Goal: Information Seeking & Learning: Find specific fact

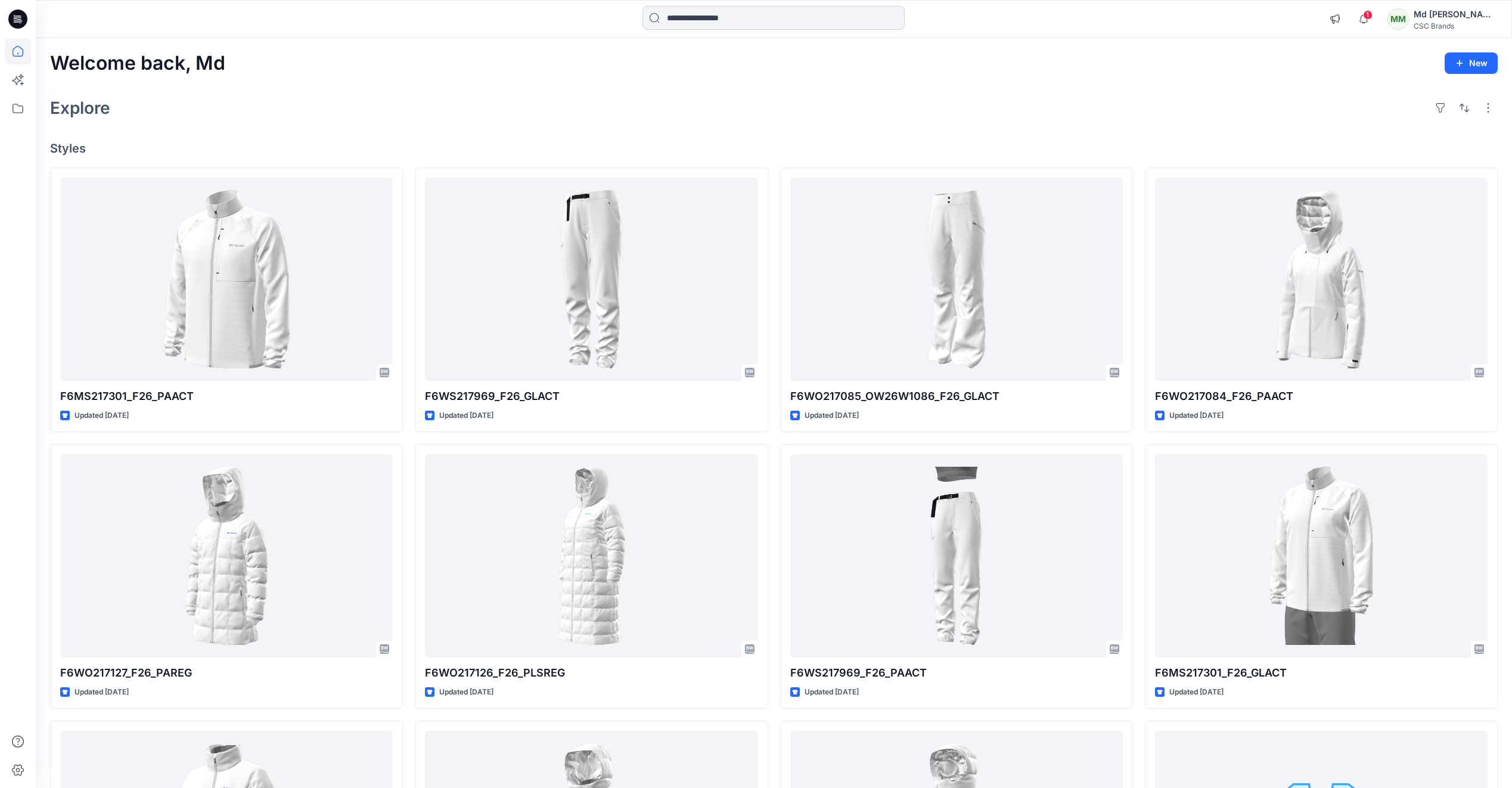
drag, startPoint x: 0, startPoint y: 0, endPoint x: 698, endPoint y: 21, distance: 698.3
click at [698, 21] on input at bounding box center [773, 18] width 262 height 24
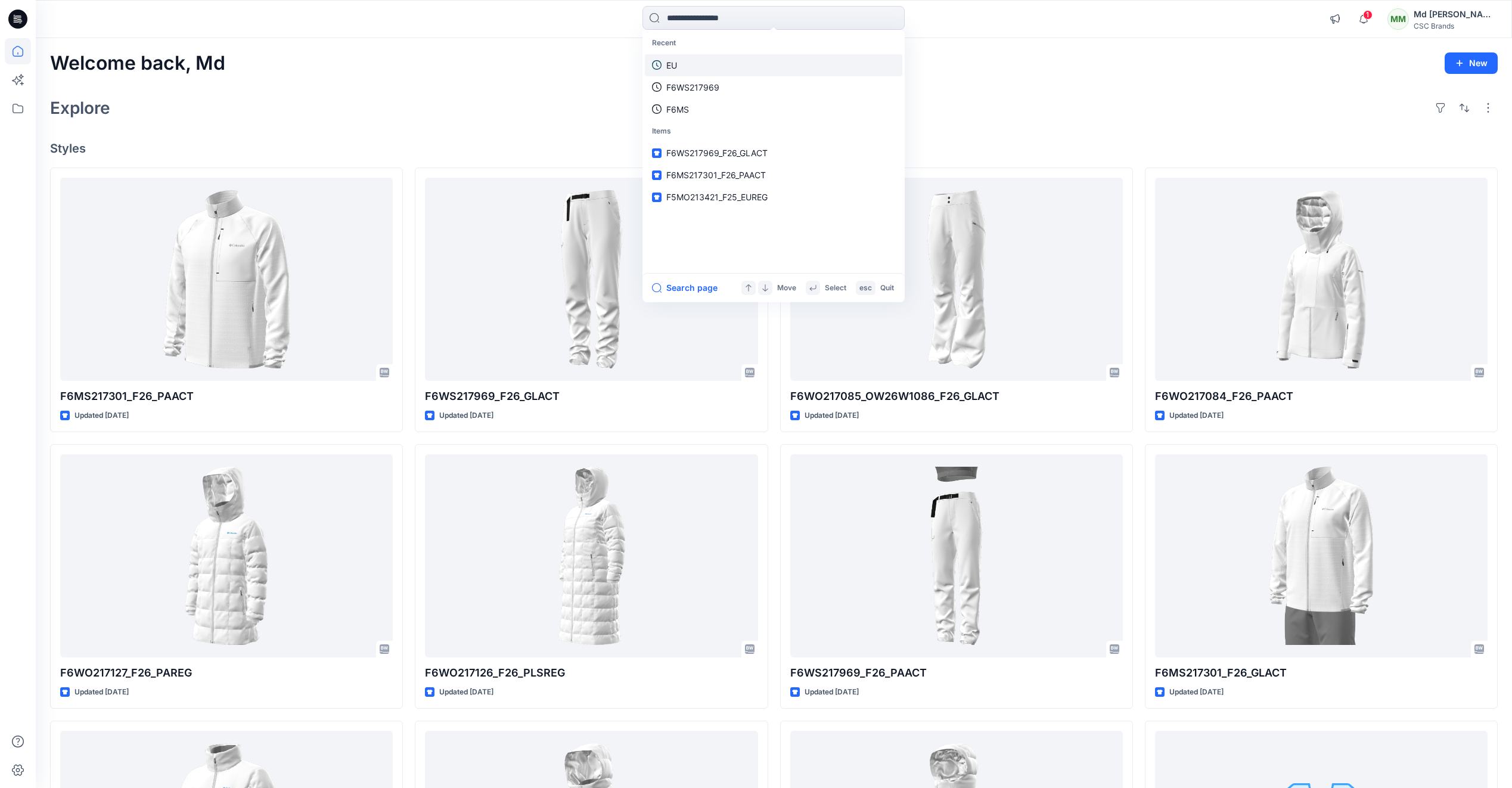
click at [680, 67] on link "EU" at bounding box center [773, 65] width 258 height 22
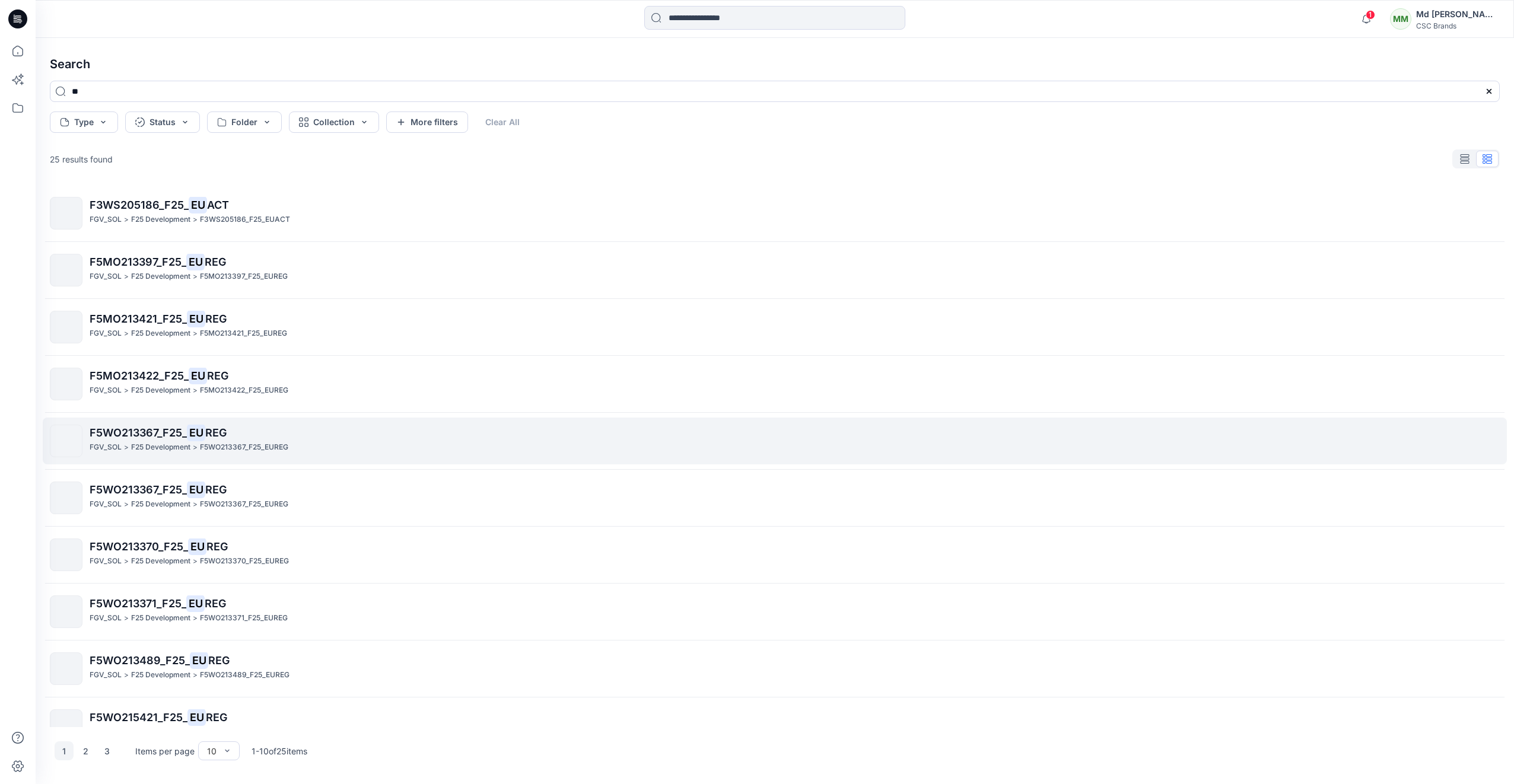
click at [144, 432] on span "F5WO213367_F25_" at bounding box center [138, 433] width 97 height 12
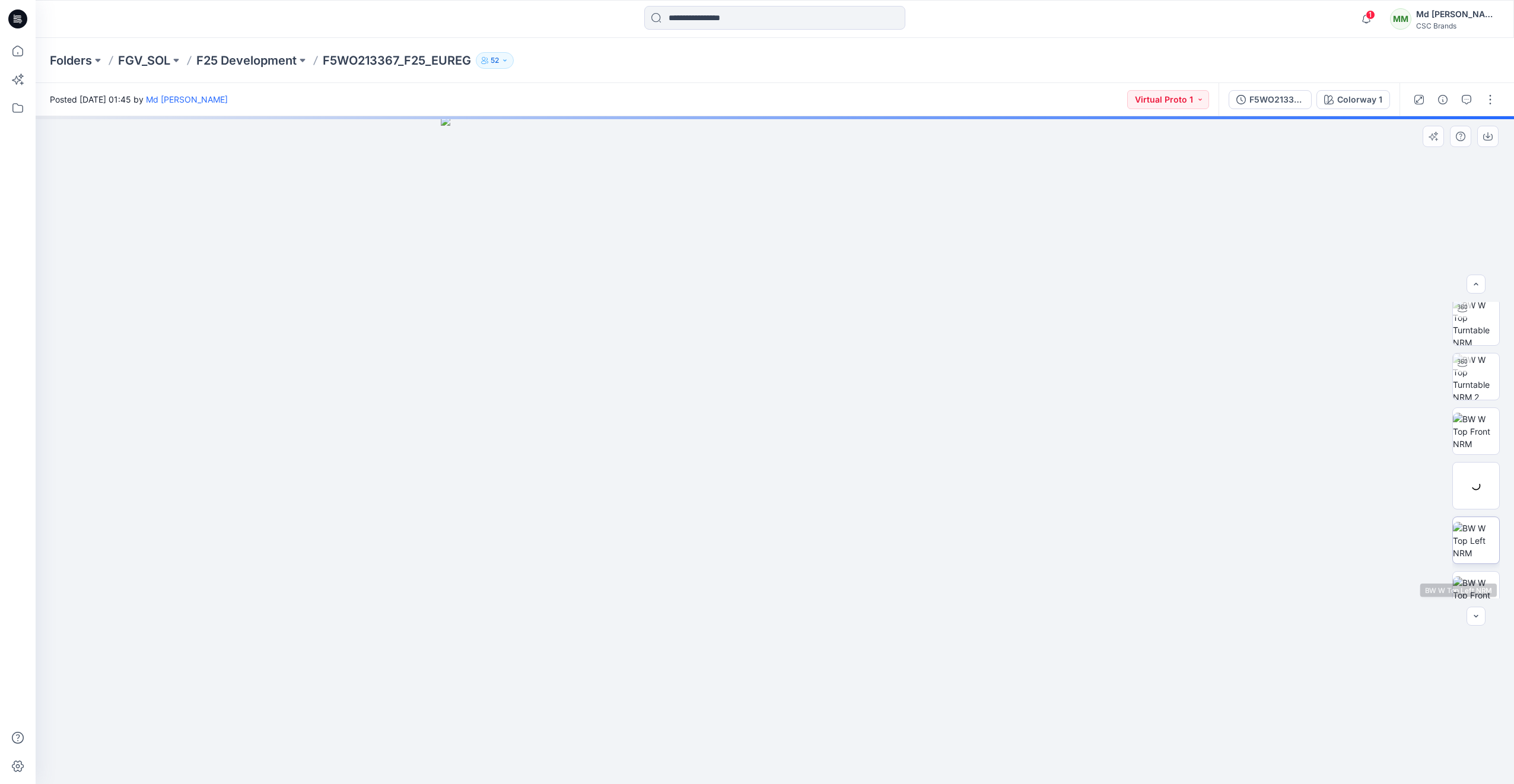
scroll to position [133, 0]
click at [1473, 362] on img at bounding box center [1476, 357] width 46 height 37
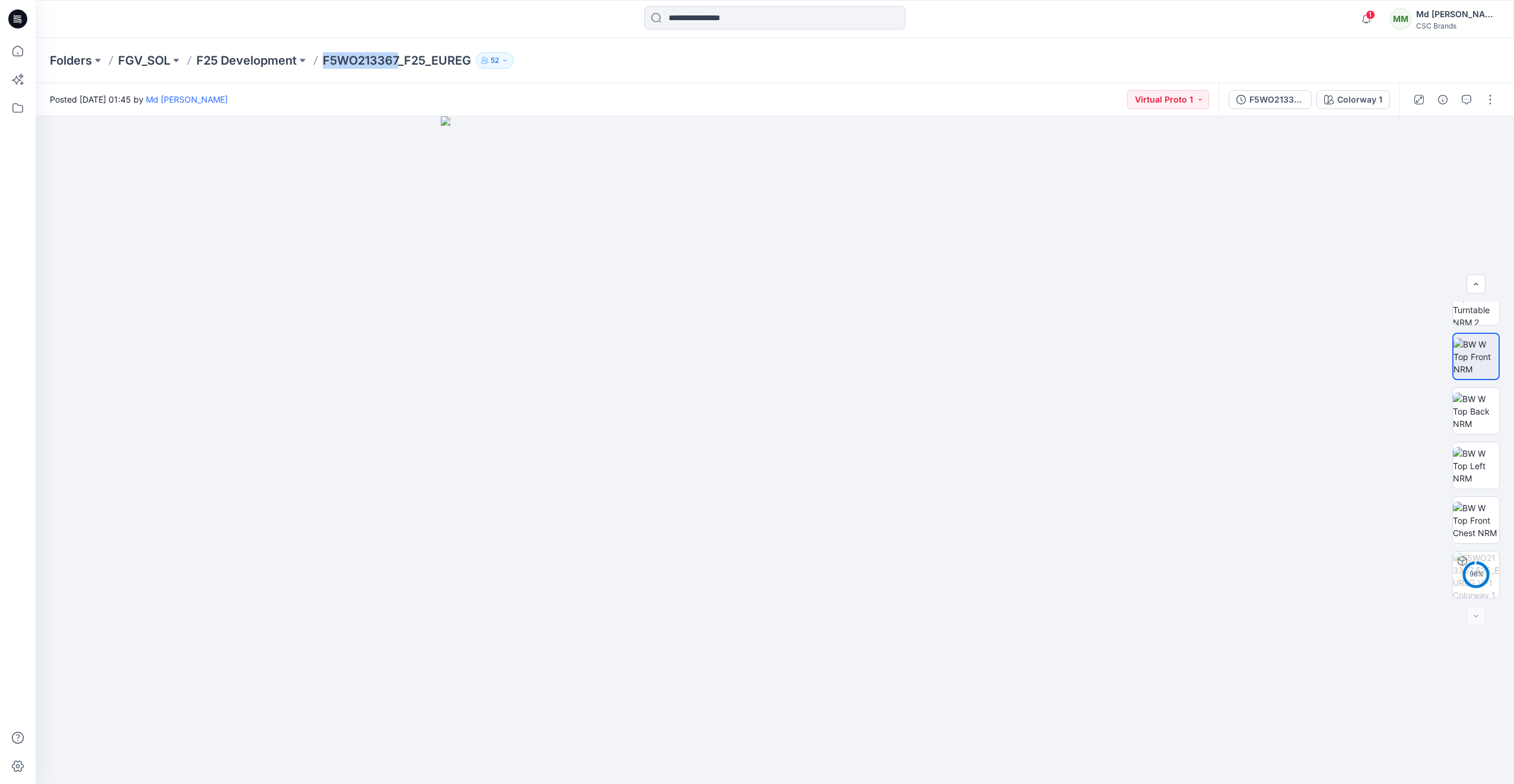
drag, startPoint x: 324, startPoint y: 58, endPoint x: 399, endPoint y: 56, distance: 75.0
click at [399, 56] on p "F5WO213367_F25_EUREG" at bounding box center [397, 60] width 148 height 16
copy p "F5WO213367"
